Goal: Information Seeking & Learning: Learn about a topic

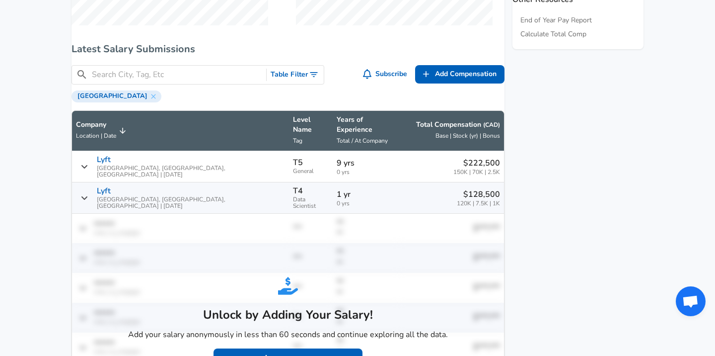
scroll to position [575, 0]
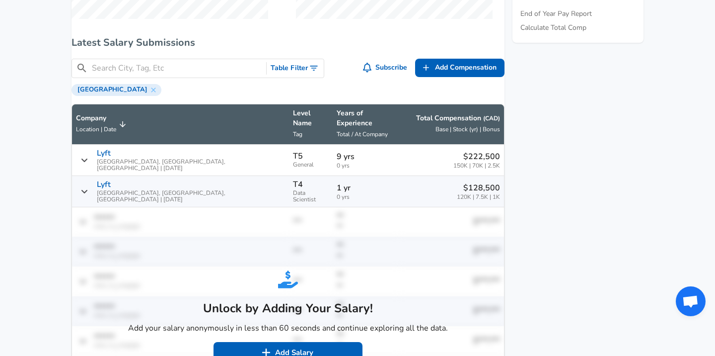
click at [91, 156] on div "Lyft [GEOGRAPHIC_DATA], [GEOGRAPHIC_DATA], [GEOGRAPHIC_DATA] | [DATE]" at bounding box center [180, 159] width 209 height 23
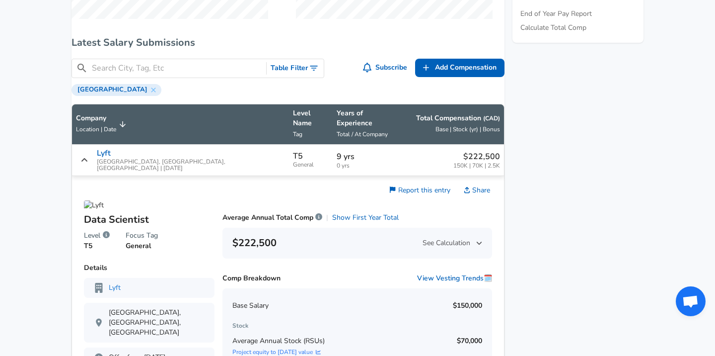
click at [91, 156] on div "Lyft [GEOGRAPHIC_DATA], [GEOGRAPHIC_DATA], [GEOGRAPHIC_DATA] | [DATE]" at bounding box center [180, 159] width 209 height 23
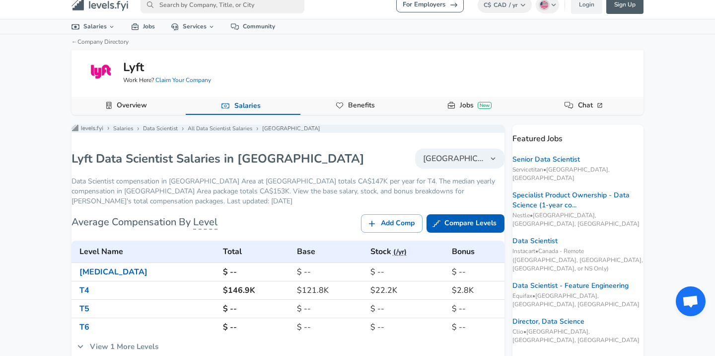
scroll to position [6, 0]
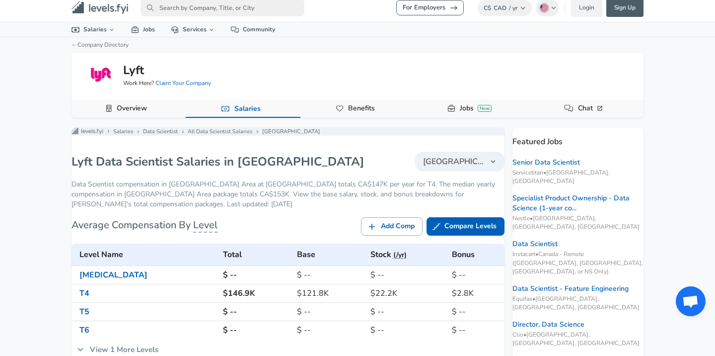
click at [134, 104] on link "Overview" at bounding box center [132, 108] width 38 height 17
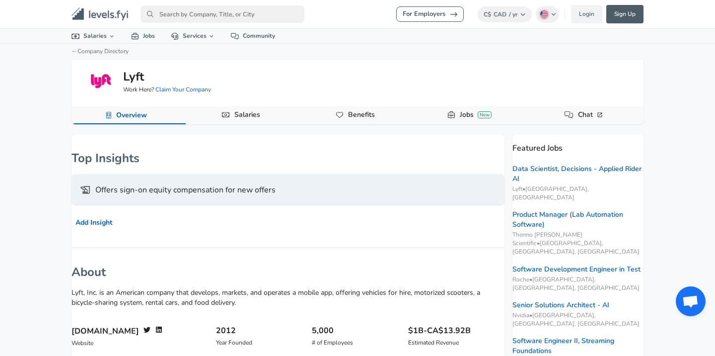
click at [238, 123] on link "Salaries" at bounding box center [247, 114] width 34 height 17
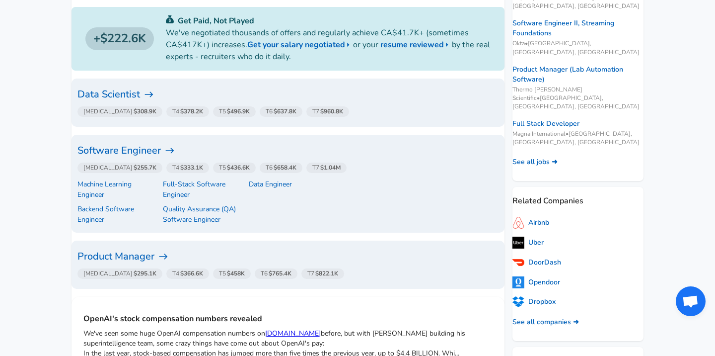
scroll to position [240, 0]
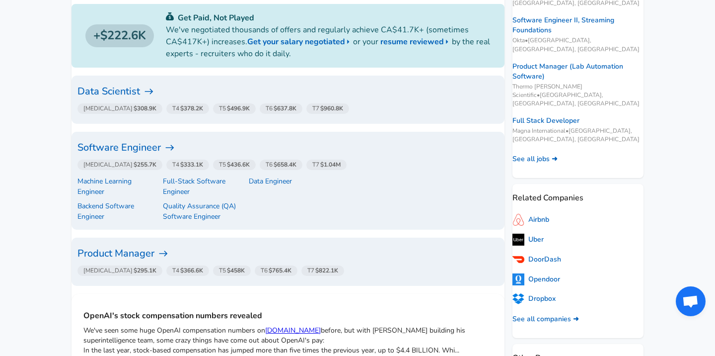
click at [153, 96] on h6 "Data Scientist" at bounding box center [287, 91] width 421 height 16
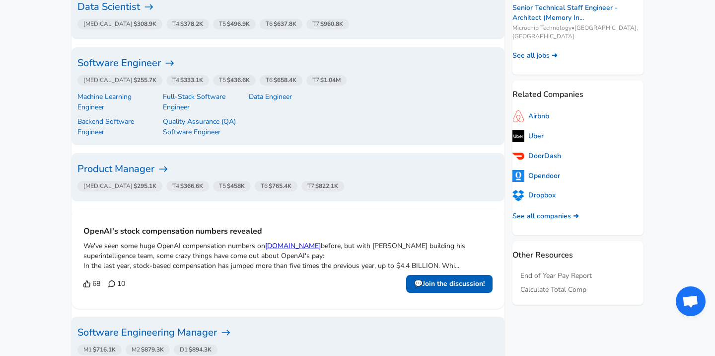
scroll to position [325, 0]
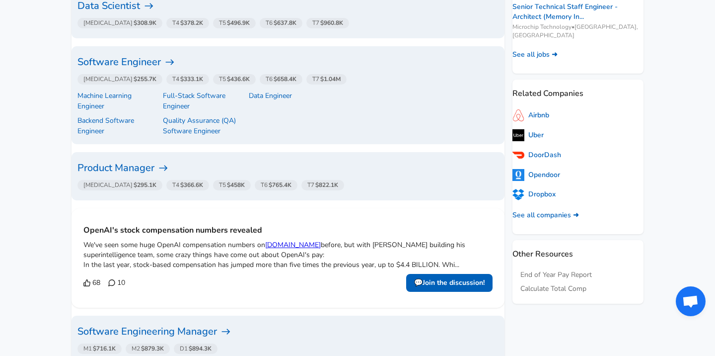
click at [174, 61] on h6 "Software Engineer" at bounding box center [287, 62] width 421 height 16
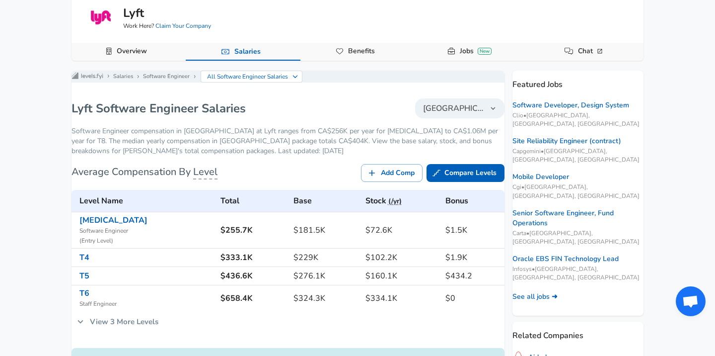
scroll to position [70, 0]
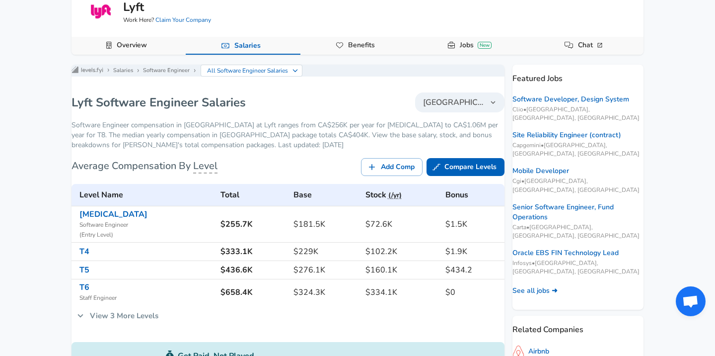
click at [446, 104] on span "[GEOGRAPHIC_DATA]" at bounding box center [454, 102] width 62 height 12
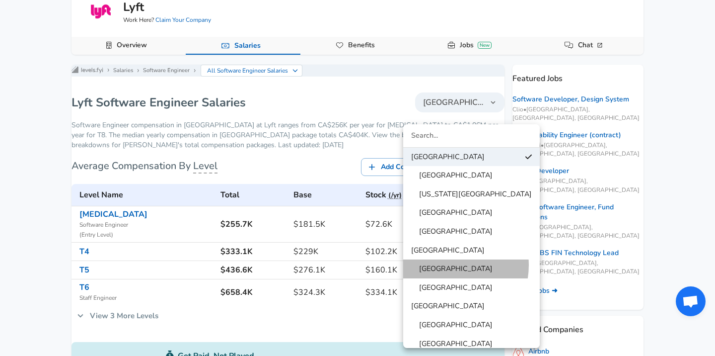
click at [450, 265] on span "[GEOGRAPHIC_DATA]" at bounding box center [451, 268] width 81 height 11
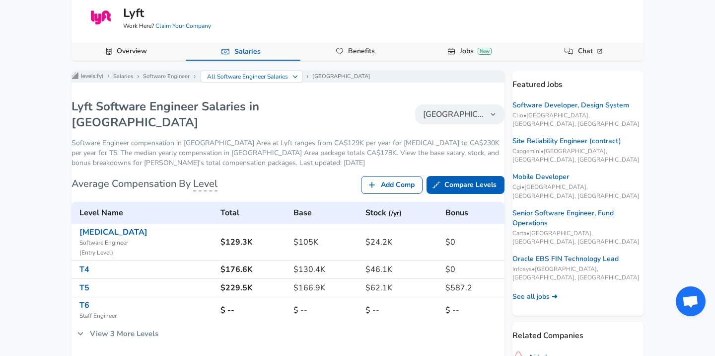
scroll to position [84, 0]
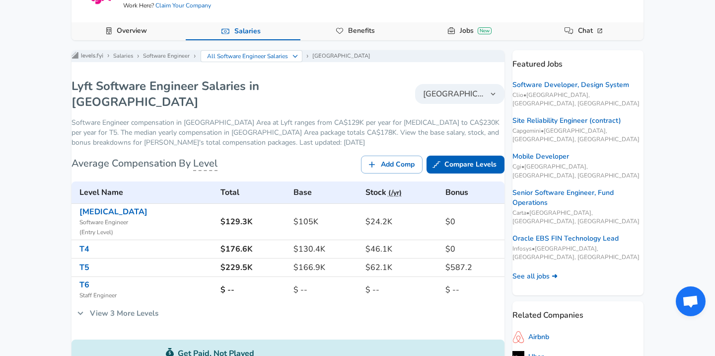
click at [220, 228] on h6 "$129.3K" at bounding box center [252, 222] width 65 height 14
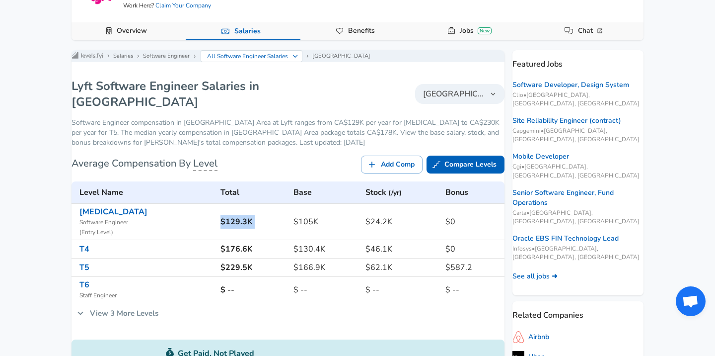
click at [220, 228] on h6 "$129.3K" at bounding box center [252, 222] width 65 height 14
